Goal: Transaction & Acquisition: Purchase product/service

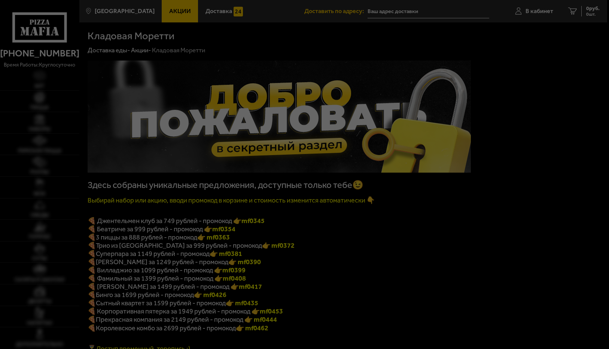
type input "[STREET_ADDRESS]"
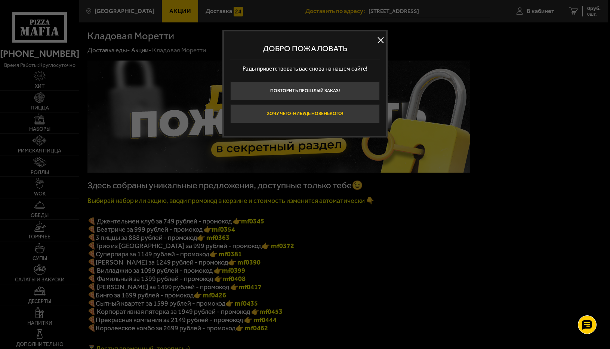
click at [290, 112] on button "Хочу чего-нибудь новенького!" at bounding box center [305, 113] width 150 height 19
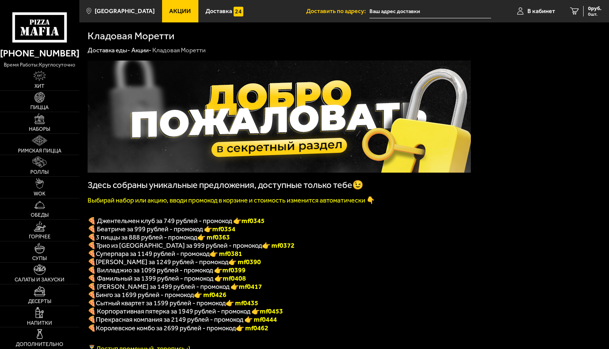
type input "[STREET_ADDRESS]"
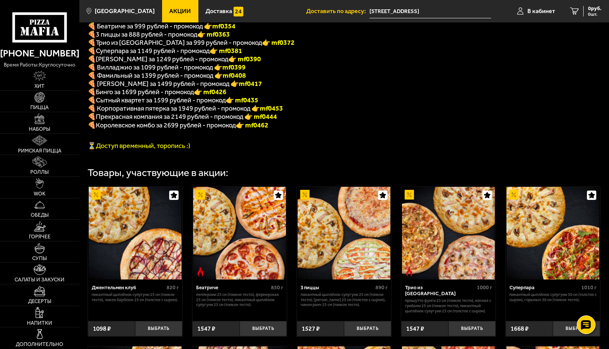
scroll to position [187, 0]
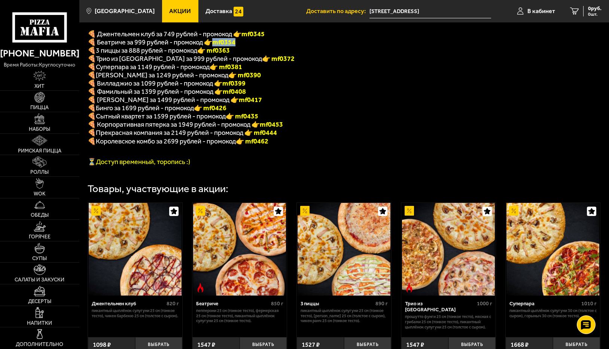
drag, startPoint x: 212, startPoint y: 45, endPoint x: 236, endPoint y: 48, distance: 24.5
click at [236, 46] on p "🍕 Беатриче за 999 рублей - промокод 👉 mf0354" at bounding box center [279, 42] width 383 height 8
copy b "mf0354"
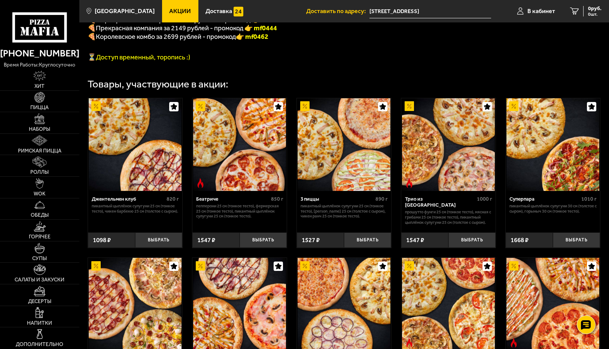
scroll to position [299, 0]
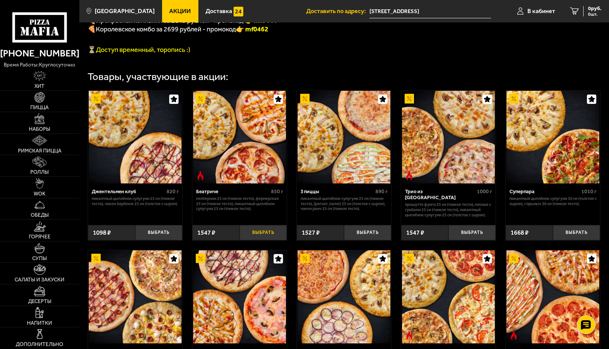
click at [254, 239] on button "Выбрать" at bounding box center [262, 233] width 47 height 16
click at [581, 9] on span "1547 руб." at bounding box center [590, 8] width 22 height 5
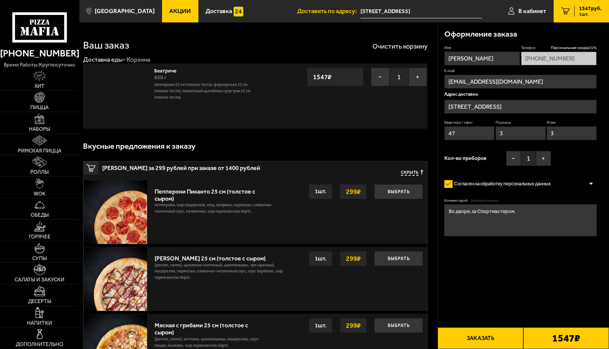
type input "Ивановская улица, 6Е"
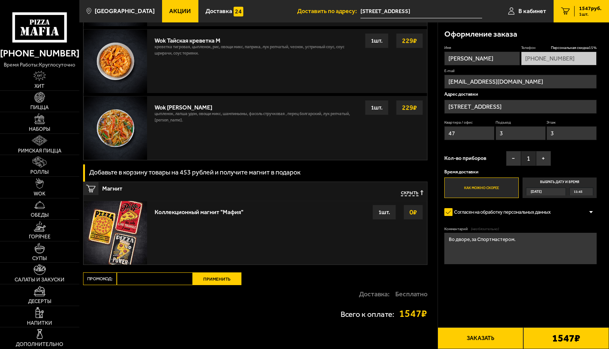
scroll to position [733, 0]
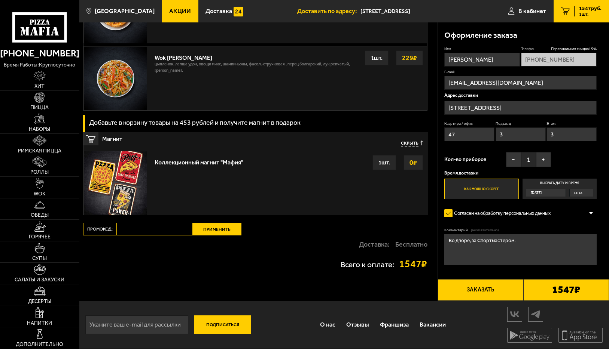
click at [156, 230] on input "Промокод:" at bounding box center [155, 229] width 76 height 13
paste input "mf0354"
type input "mf0354"
click at [209, 229] on button "Применить" at bounding box center [217, 229] width 49 height 13
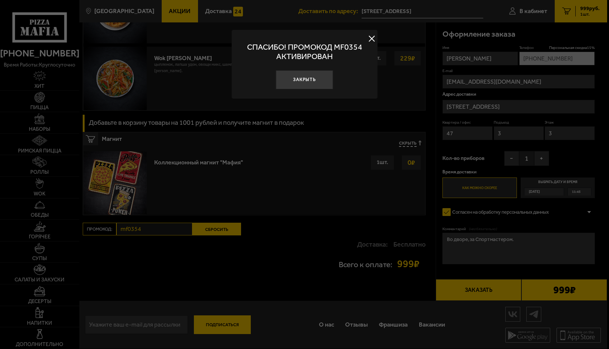
scroll to position [540, 0]
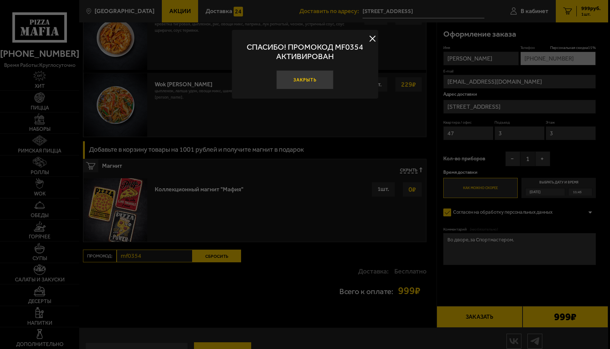
click at [301, 79] on button "Закрыть" at bounding box center [304, 79] width 57 height 19
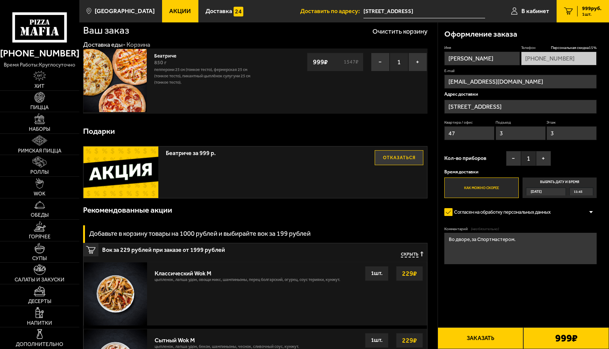
scroll to position [0, 0]
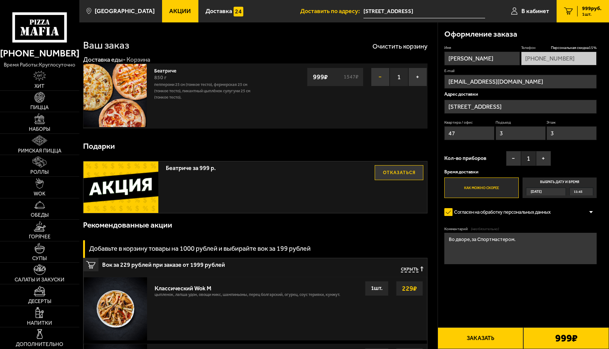
click at [380, 79] on button "−" at bounding box center [380, 77] width 19 height 19
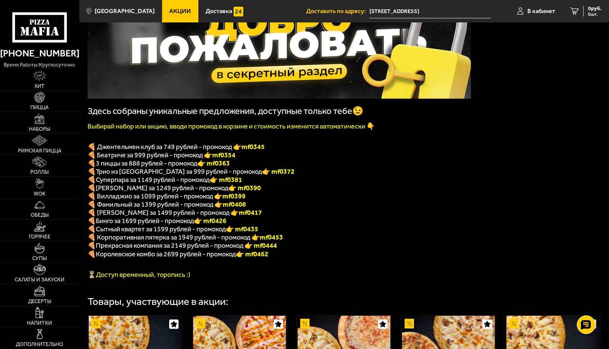
scroll to position [75, 0]
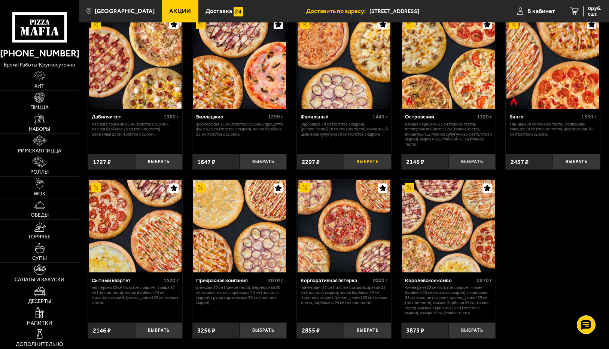
scroll to position [533, 0]
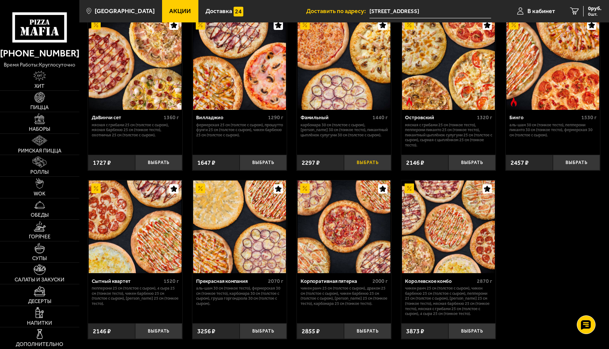
click at [366, 171] on button "Выбрать" at bounding box center [367, 163] width 47 height 16
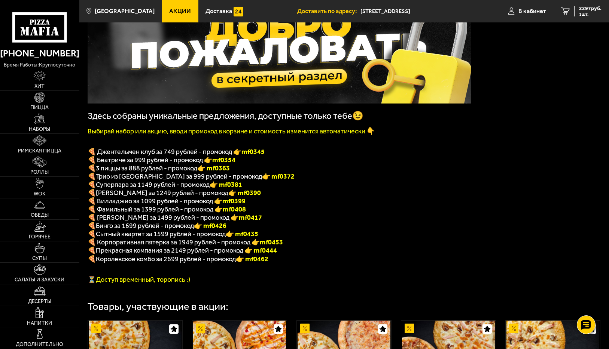
scroll to position [47, 0]
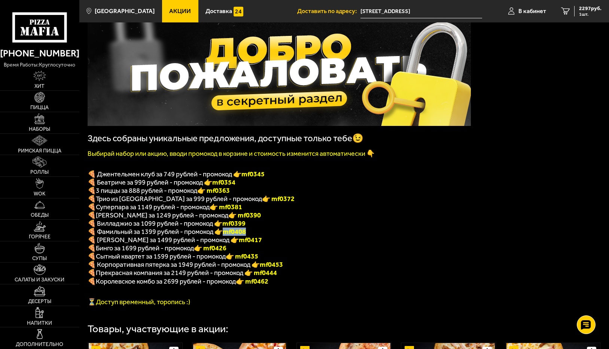
drag, startPoint x: 223, startPoint y: 238, endPoint x: 246, endPoint y: 238, distance: 22.8
click at [246, 236] on p "🍕 Фамильный за 1399 рублей - промокод 👉 mf0408" at bounding box center [279, 232] width 383 height 8
copy b "mf0408"
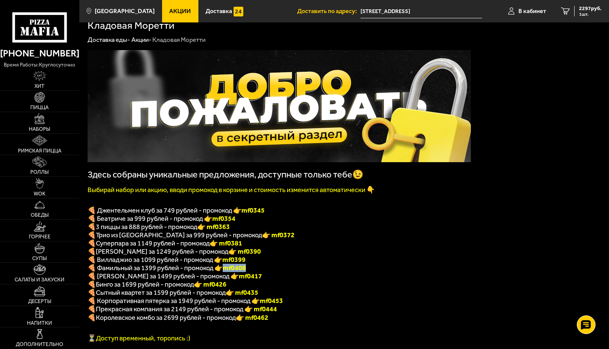
scroll to position [0, 0]
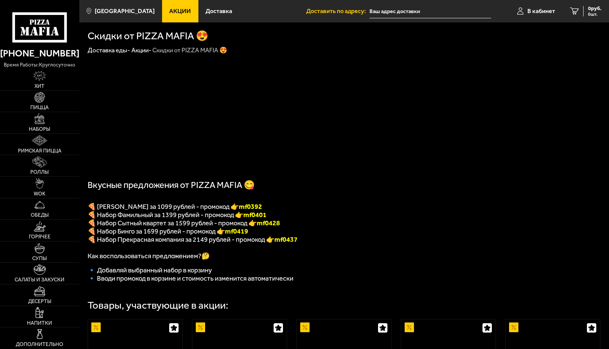
type input "[STREET_ADDRESS]"
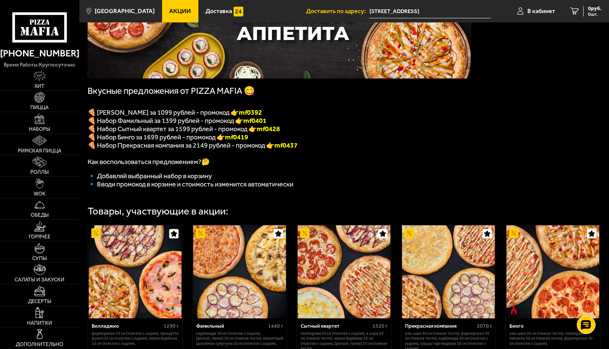
scroll to position [112, 0]
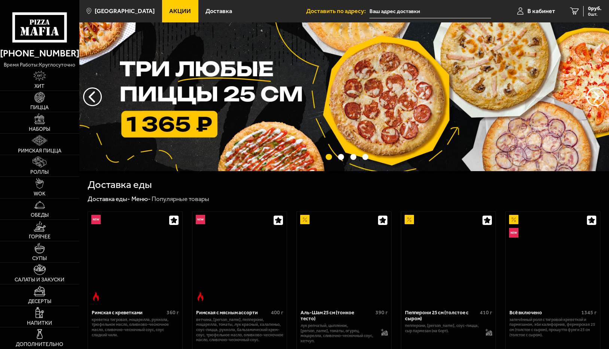
type input "[STREET_ADDRESS]"
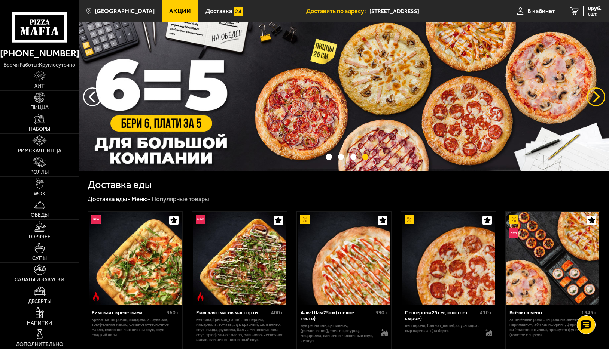
click at [591, 98] on button "предыдущий" at bounding box center [595, 97] width 19 height 19
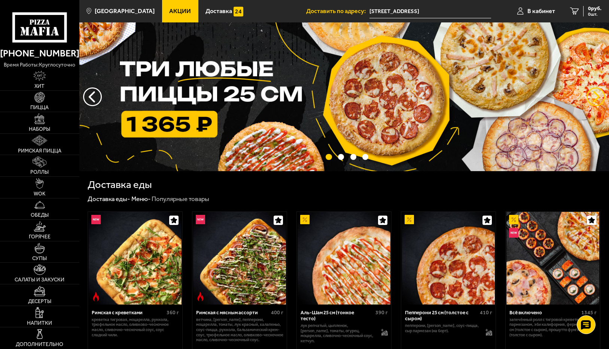
click at [594, 97] on button "предыдущий" at bounding box center [595, 97] width 19 height 19
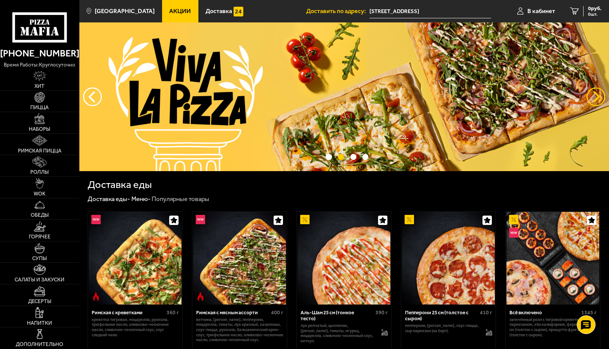
click at [591, 97] on button "предыдущий" at bounding box center [595, 97] width 19 height 19
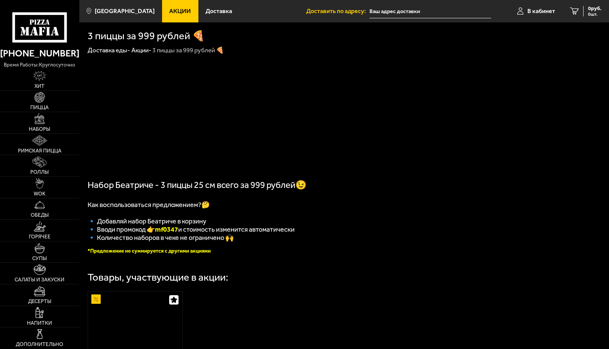
type input "[STREET_ADDRESS]"
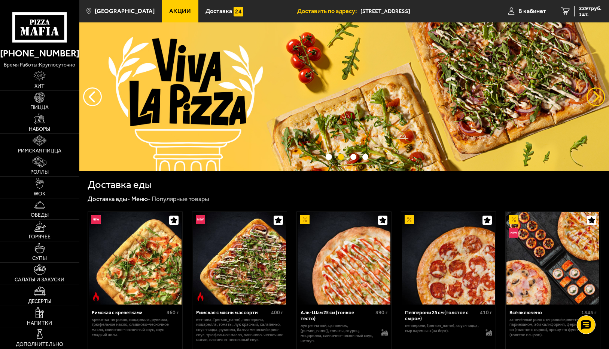
click at [597, 95] on button "предыдущий" at bounding box center [595, 97] width 19 height 19
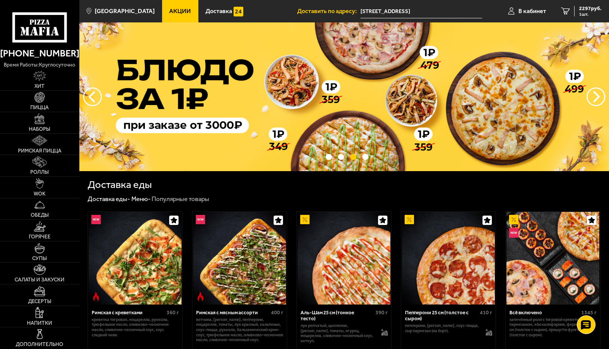
click at [433, 96] on img at bounding box center [343, 96] width 529 height 149
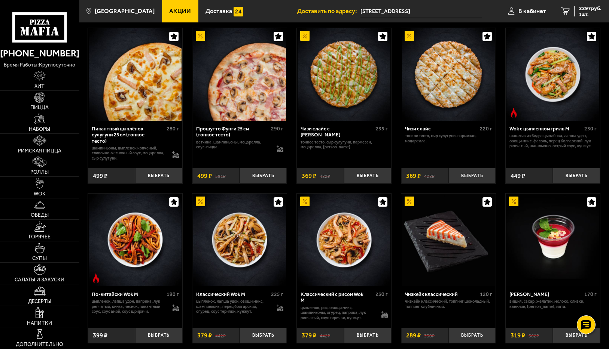
scroll to position [323, 0]
